Goal: Transaction & Acquisition: Purchase product/service

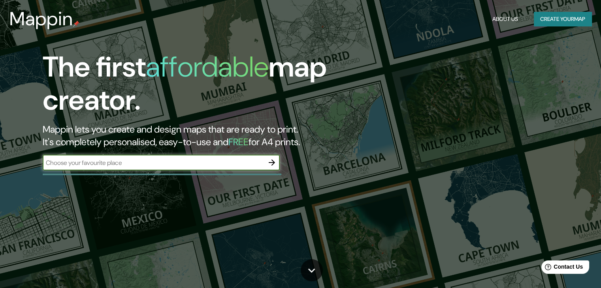
click at [151, 160] on input "text" at bounding box center [153, 162] width 221 height 9
type input "leticia,[GEOGRAPHIC_DATA]"
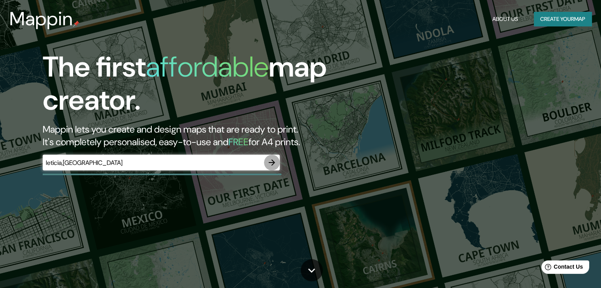
click at [273, 162] on icon "button" at bounding box center [272, 163] width 6 height 6
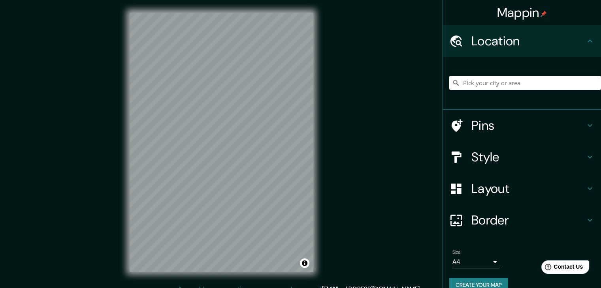
scroll to position [9, 0]
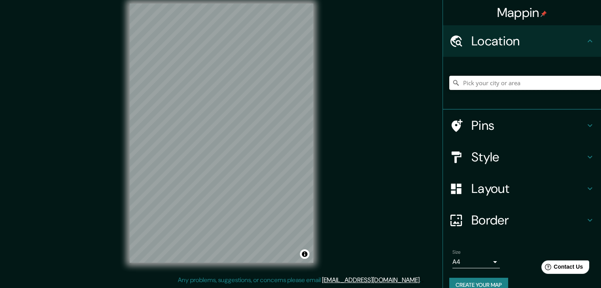
click at [491, 82] on input "Pick your city or area" at bounding box center [525, 83] width 152 height 14
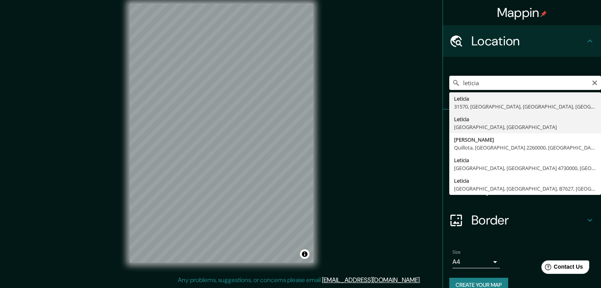
type input "Leticia, [GEOGRAPHIC_DATA], [GEOGRAPHIC_DATA]"
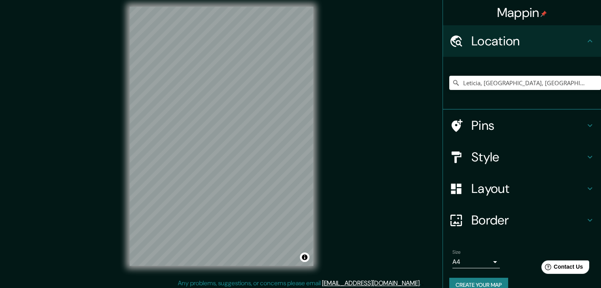
scroll to position [5, 0]
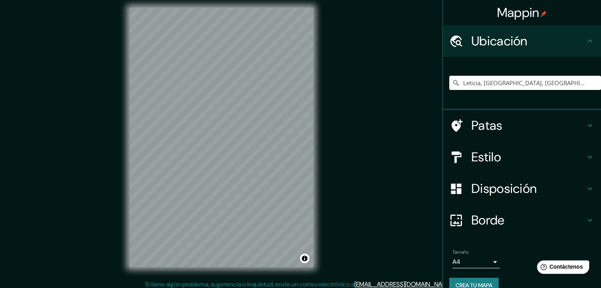
click at [489, 262] on body "Mappin Ubicación Leticia, [GEOGRAPHIC_DATA], [GEOGRAPHIC_DATA] Patas Estilo Dis…" at bounding box center [300, 139] width 601 height 288
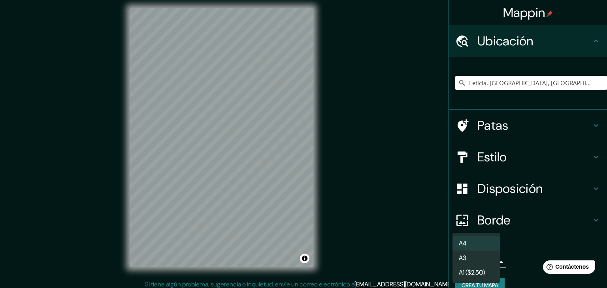
click at [484, 261] on li "A3" at bounding box center [475, 258] width 47 height 15
type input "a4"
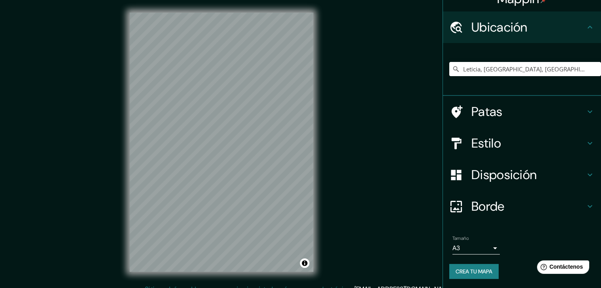
scroll to position [9, 0]
